Goal: Task Accomplishment & Management: Manage account settings

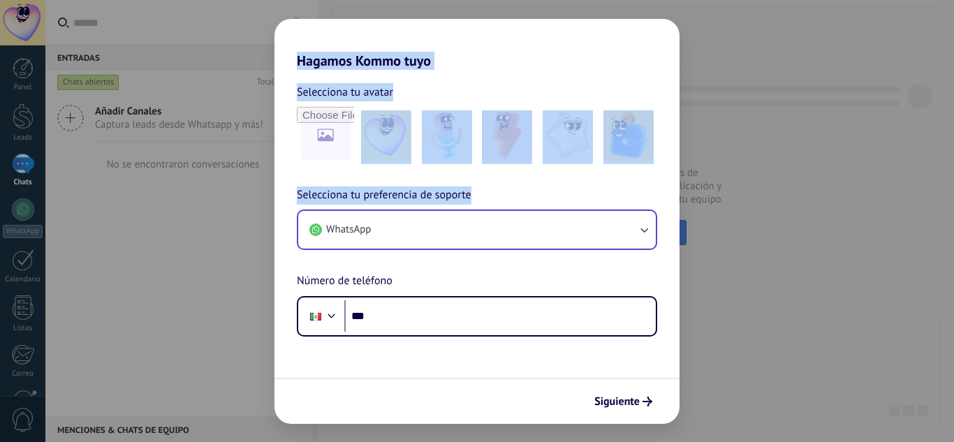
drag, startPoint x: 212, startPoint y: 98, endPoint x: 307, endPoint y: 211, distance: 147.7
click at [307, 211] on div "Hagamos Kommo tuyo Selecciona tu avatar Selecciona tu preferencia de soporte Wh…" at bounding box center [477, 221] width 954 height 442
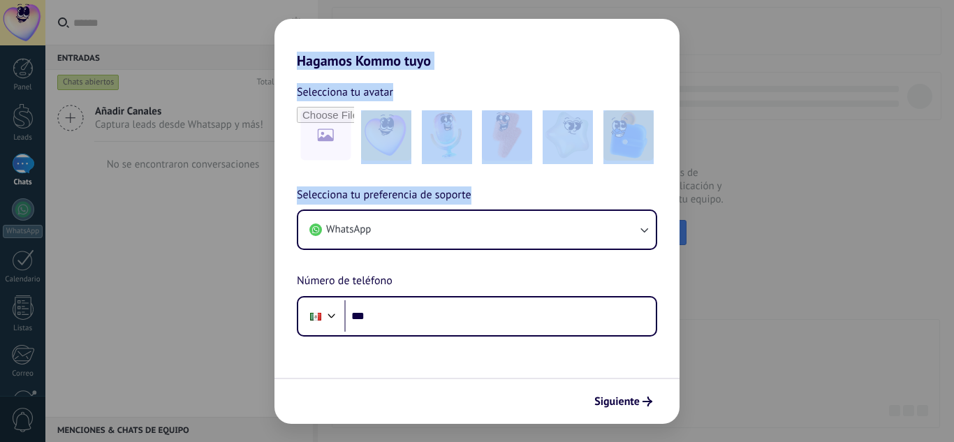
click at [440, 12] on div "Hagamos Kommo tuyo Selecciona tu avatar Selecciona tu preferencia de soporte Wh…" at bounding box center [477, 221] width 954 height 442
